Goal: Task Accomplishment & Management: Use online tool/utility

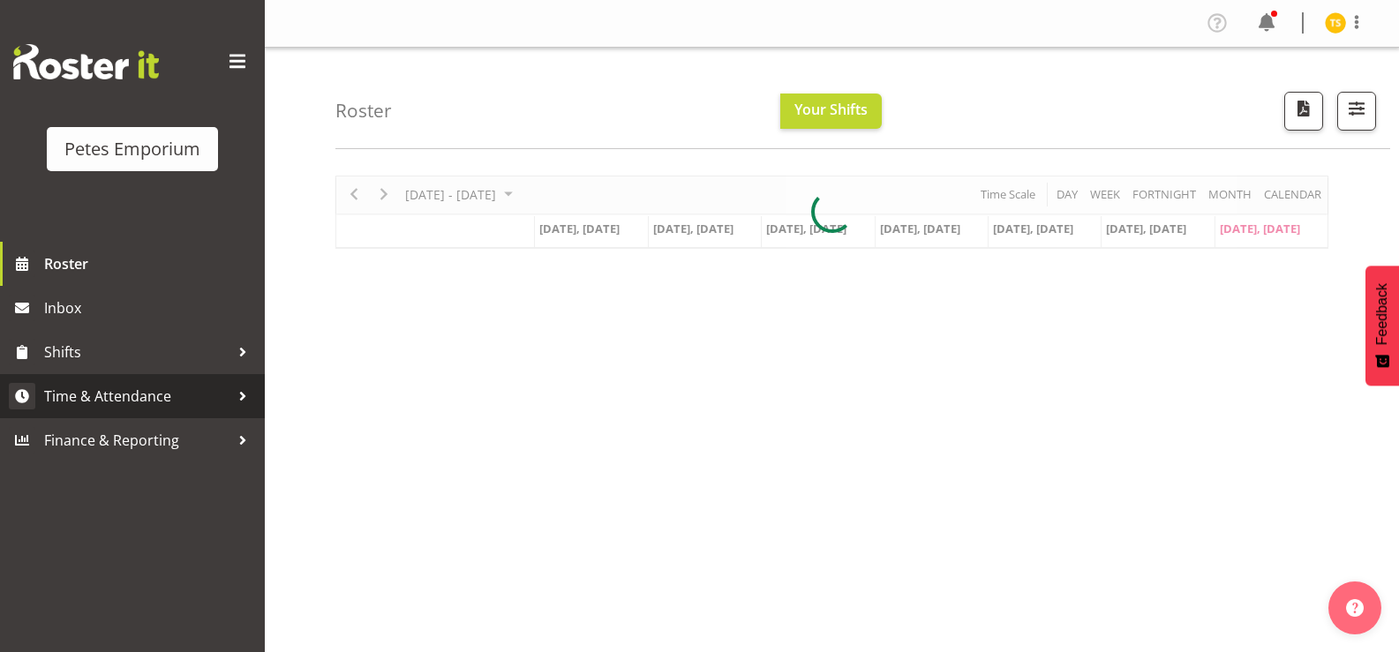
click at [139, 383] on span "Time & Attendance" at bounding box center [136, 396] width 185 height 26
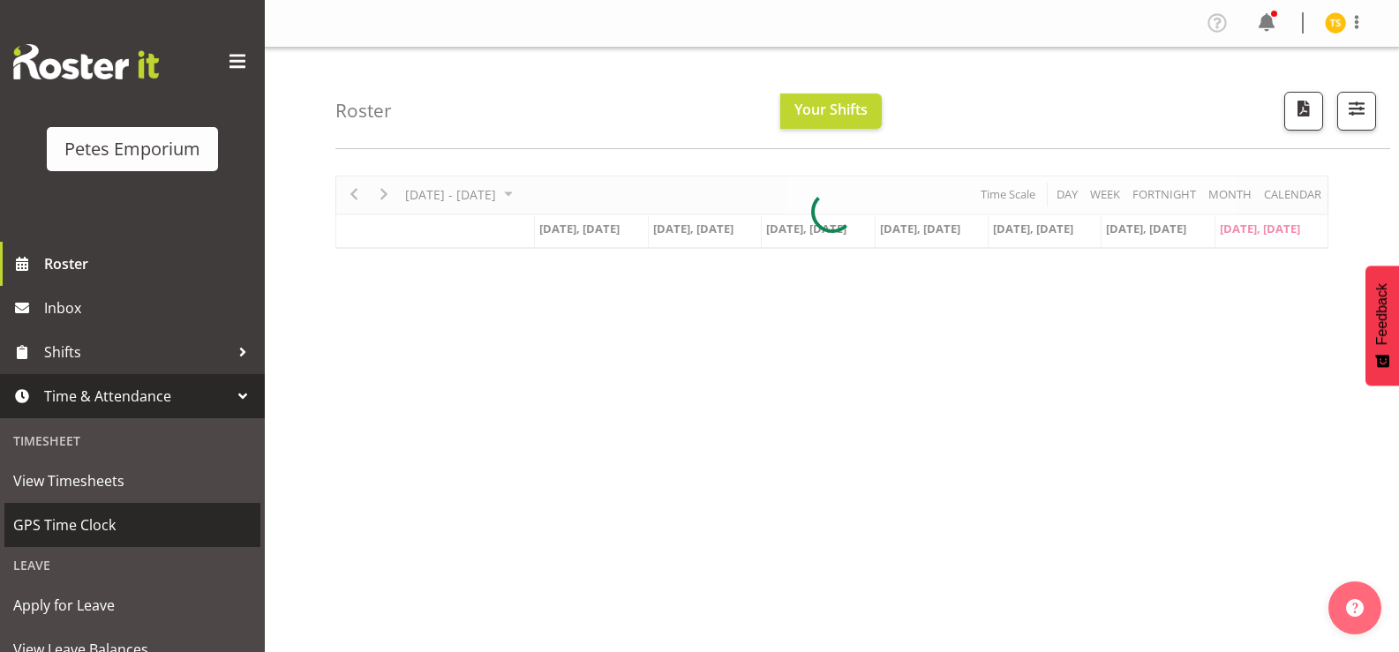
click at [79, 530] on span "GPS Time Clock" at bounding box center [132, 525] width 238 height 26
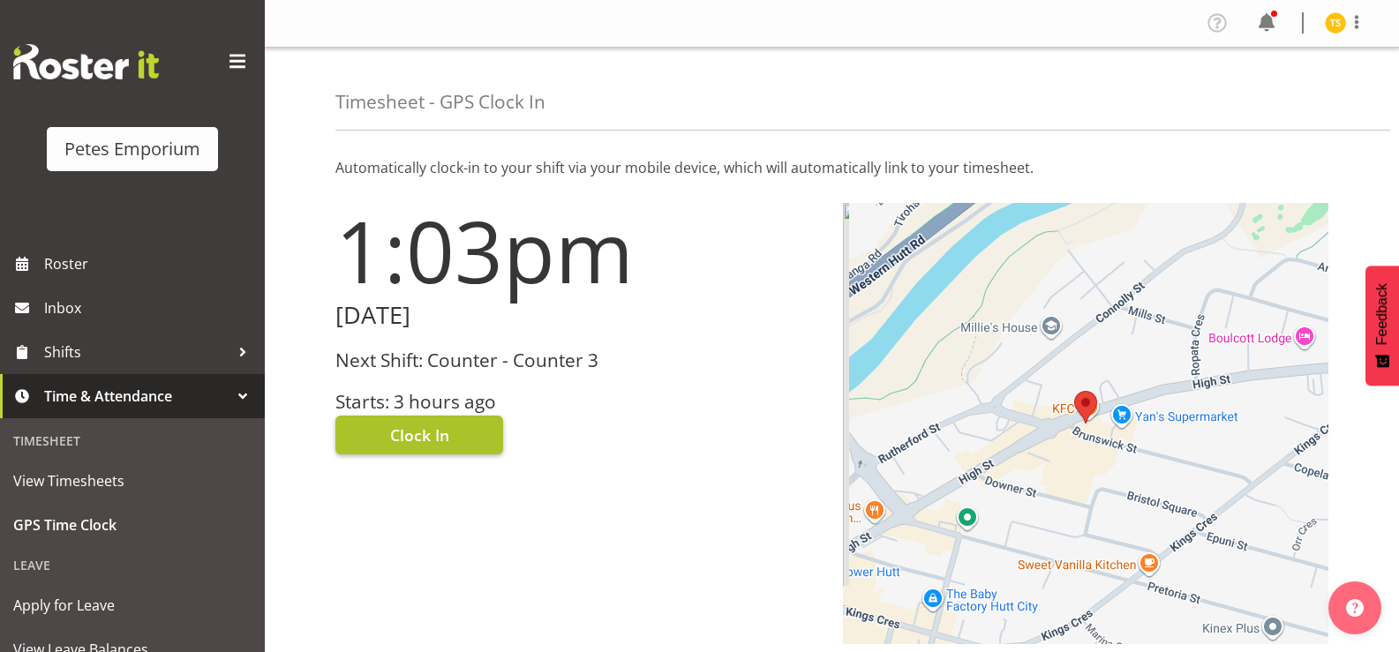
click at [373, 434] on button "Clock In" at bounding box center [419, 435] width 168 height 39
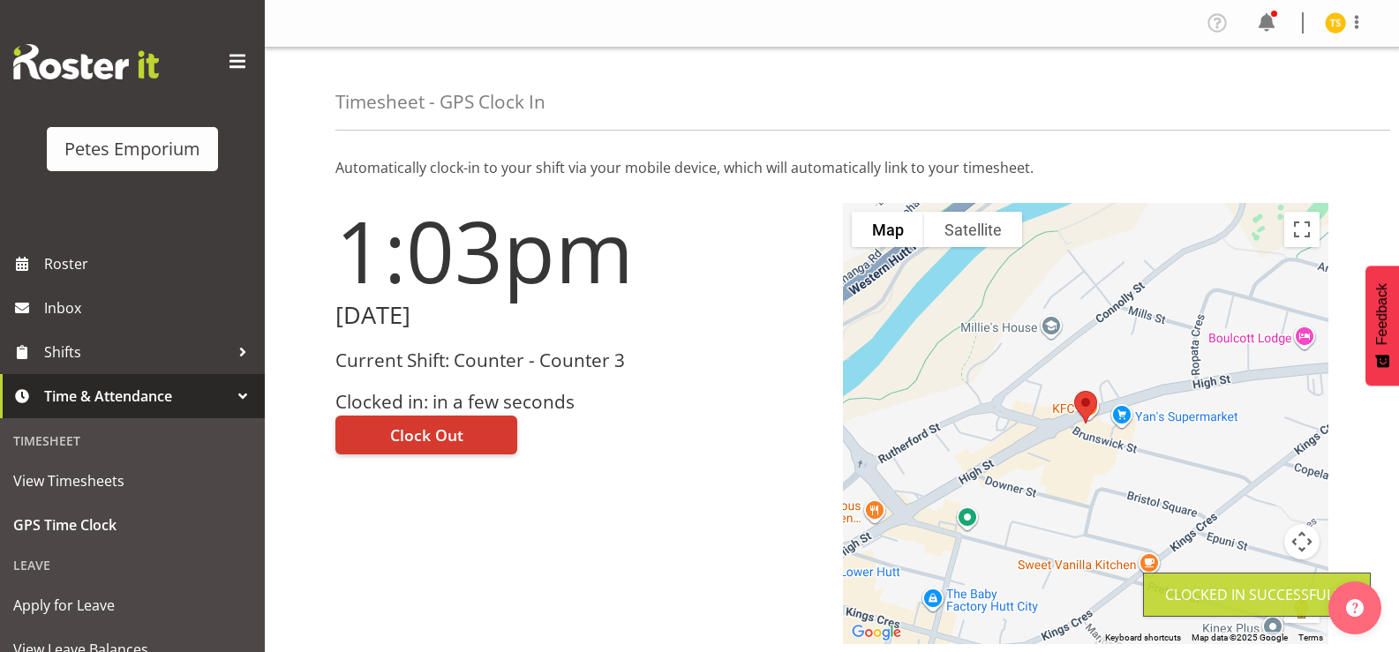
click at [1335, 22] on img at bounding box center [1335, 22] width 21 height 21
click at [1261, 94] on link "Log Out" at bounding box center [1282, 93] width 169 height 32
